Goal: Task Accomplishment & Management: Use online tool/utility

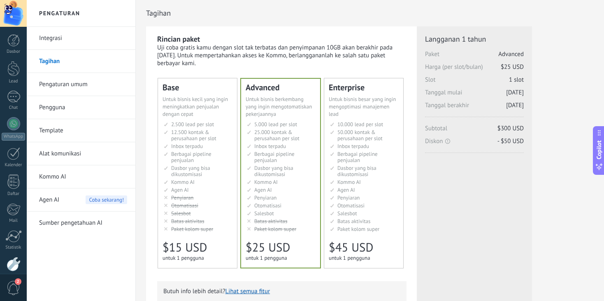
click at [56, 37] on link "Integrasi" at bounding box center [83, 38] width 88 height 23
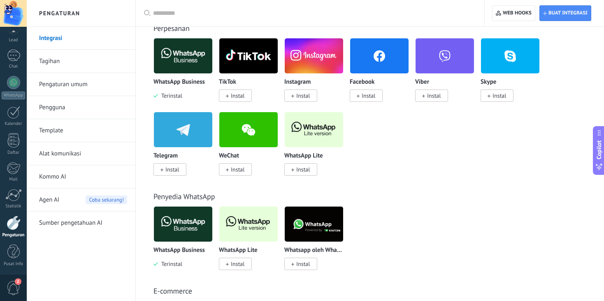
scroll to position [206, 0]
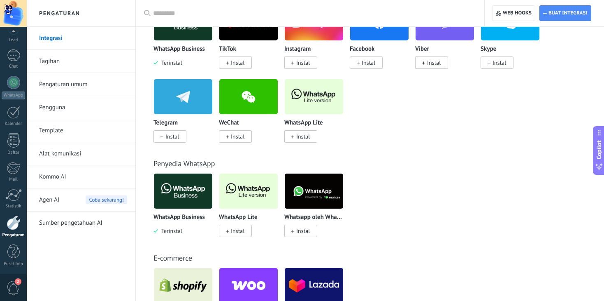
click at [242, 234] on span "Instal" at bounding box center [238, 230] width 14 height 7
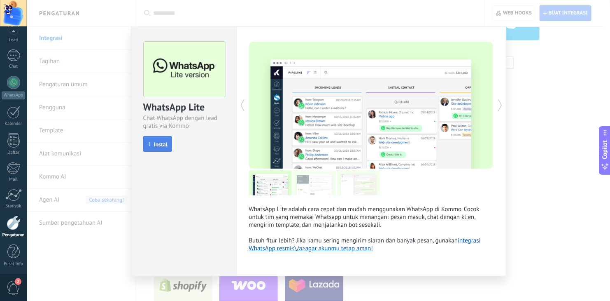
click at [161, 146] on span "Instal" at bounding box center [161, 144] width 14 height 6
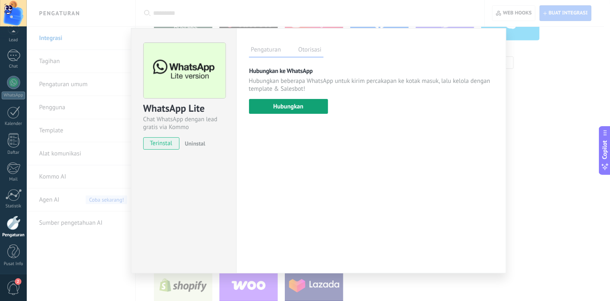
click at [280, 109] on button "Hubungkan" at bounding box center [288, 106] width 79 height 15
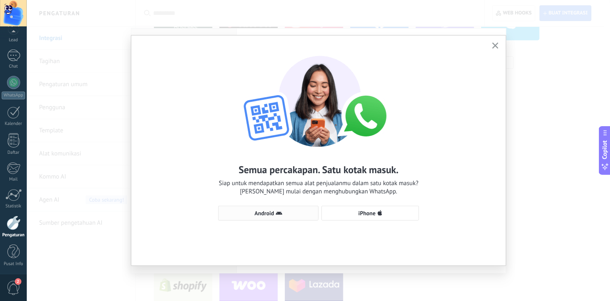
click at [271, 216] on span "Android" at bounding box center [264, 213] width 19 height 6
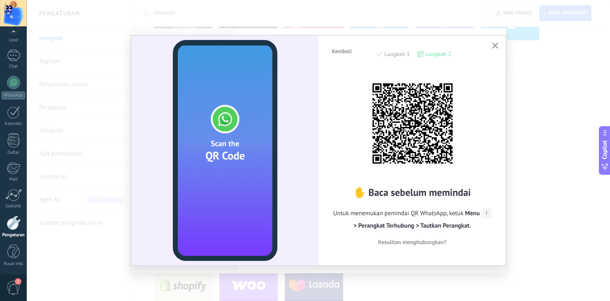
click at [495, 46] on use "button" at bounding box center [495, 45] width 6 height 6
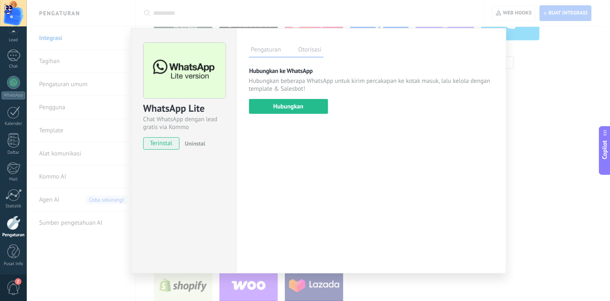
click at [528, 80] on div "WhatsApp Lite Chat WhatsApp dengan lead gratis via Kommo terinstal Uninstal Pen…" at bounding box center [318, 150] width 583 height 301
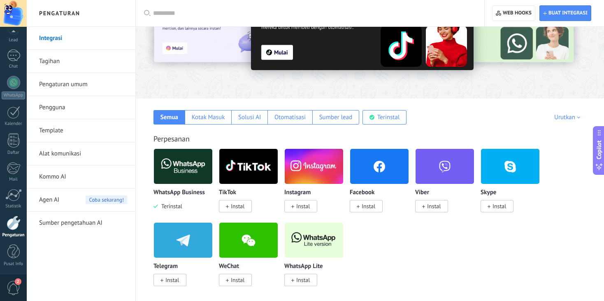
scroll to position [0, 0]
